Goal: Navigation & Orientation: Find specific page/section

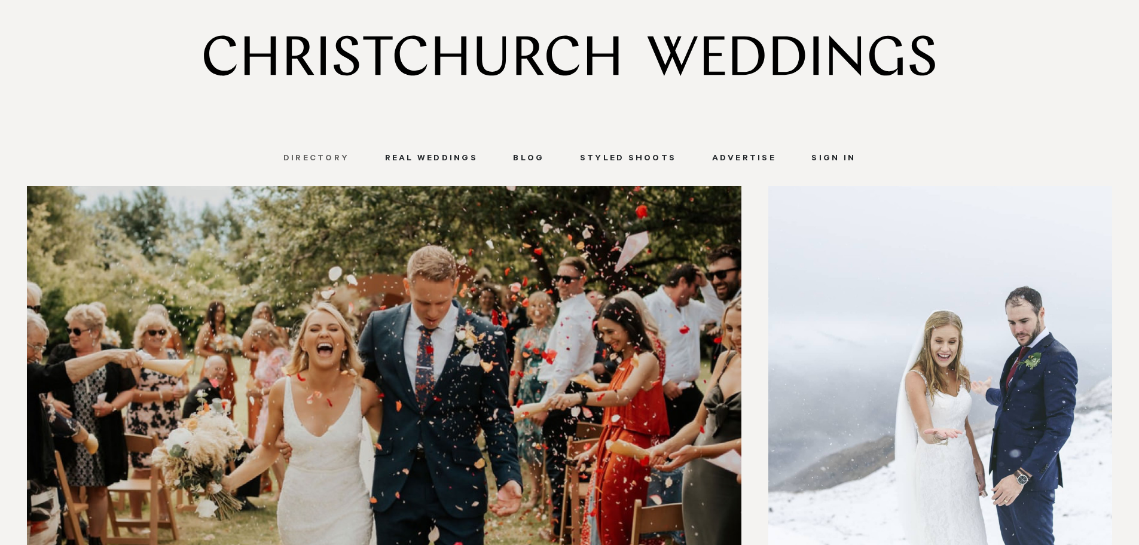
click at [329, 157] on link "Directory" at bounding box center [316, 159] width 102 height 11
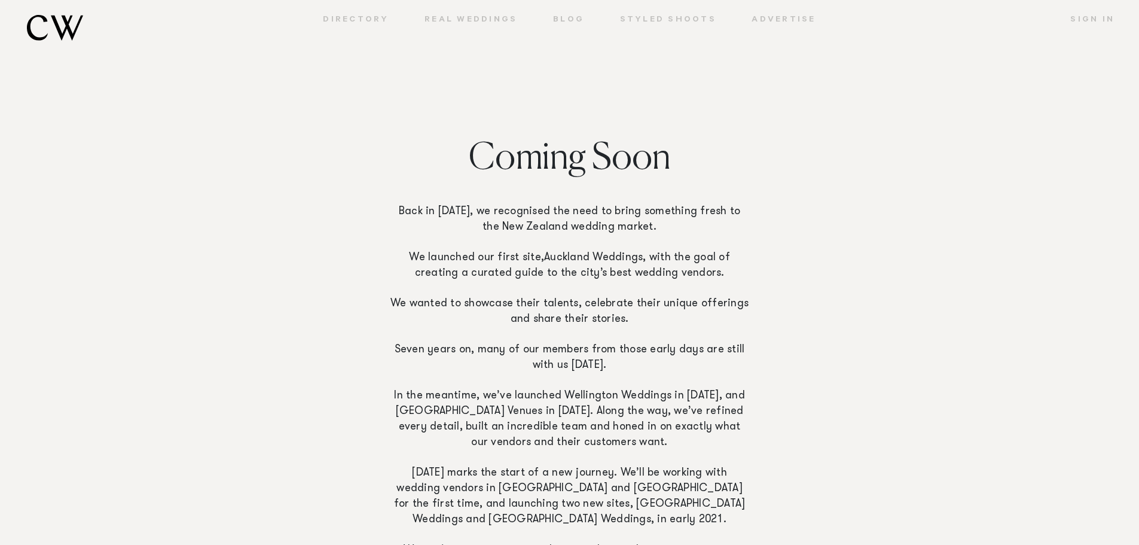
click at [378, 13] on nav "Directory Real Weddings Blog Styled Shoots Advertise Sign In" at bounding box center [569, 33] width 1139 height 67
click at [370, 18] on link "Directory" at bounding box center [356, 20] width 102 height 11
